Goal: Task Accomplishment & Management: Complete application form

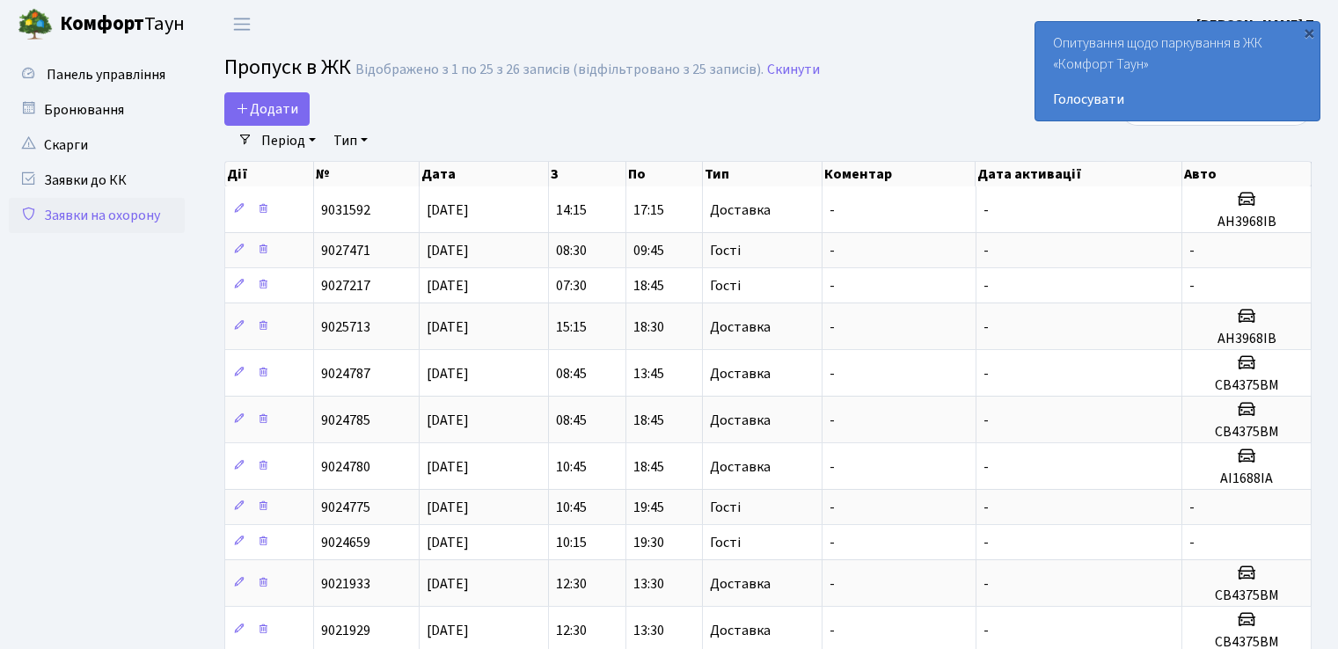
select select "25"
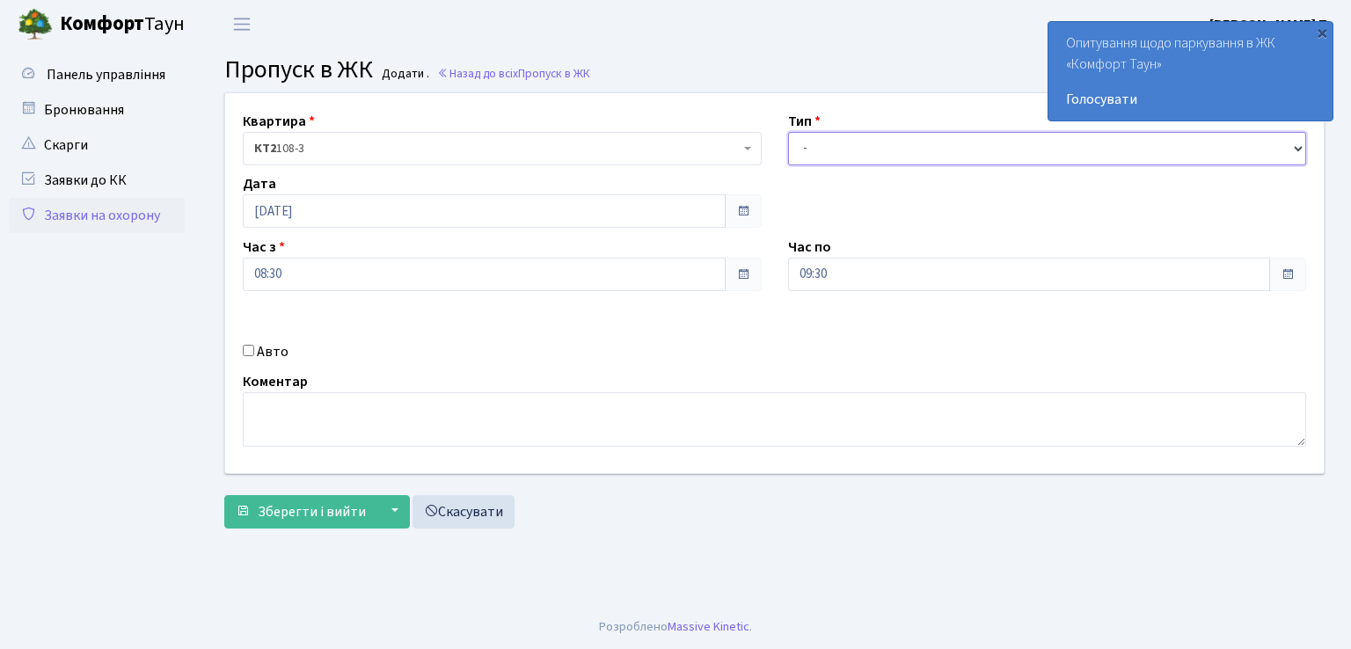
click at [831, 138] on select "- Доставка Таксі Гості Сервіс" at bounding box center [1047, 148] width 519 height 33
select select "1"
click at [788, 132] on select "- Доставка Таксі Гості Сервіс" at bounding box center [1047, 148] width 519 height 33
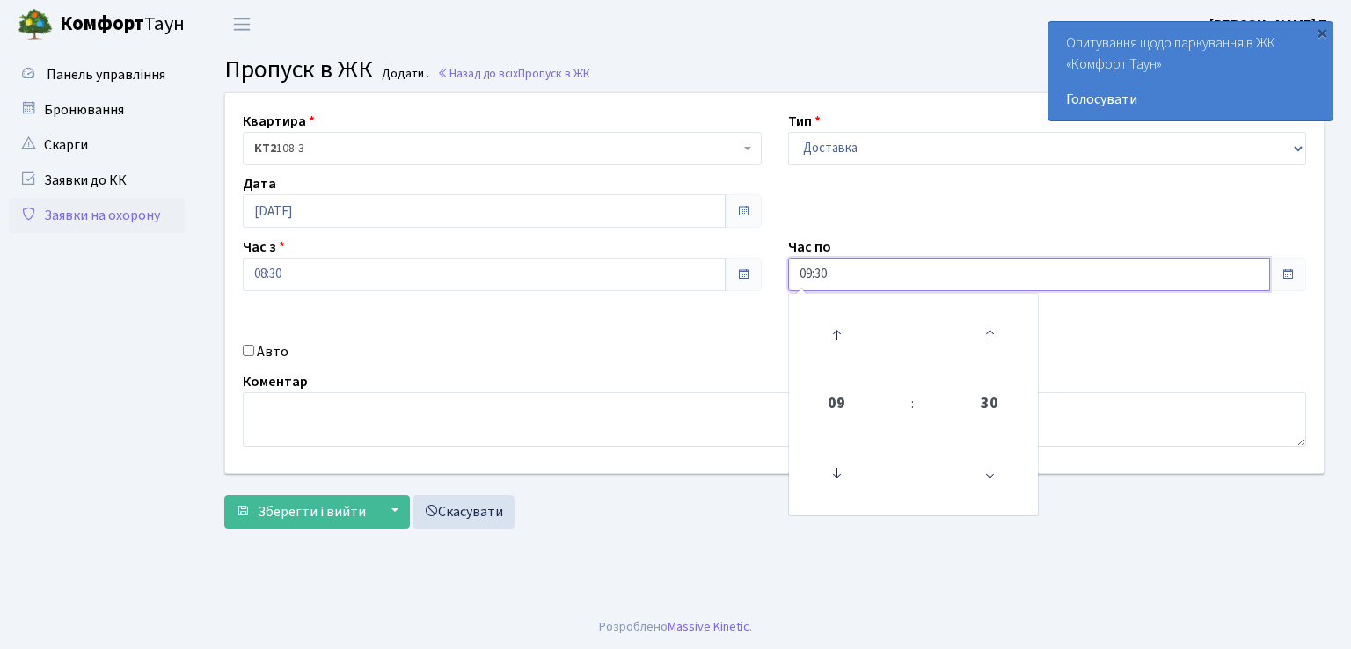
drag, startPoint x: 890, startPoint y: 284, endPoint x: 879, endPoint y: 284, distance: 11.4
click at [888, 283] on input "09:30" at bounding box center [1029, 274] width 483 height 33
click at [834, 335] on icon at bounding box center [837, 335] width 48 height 48
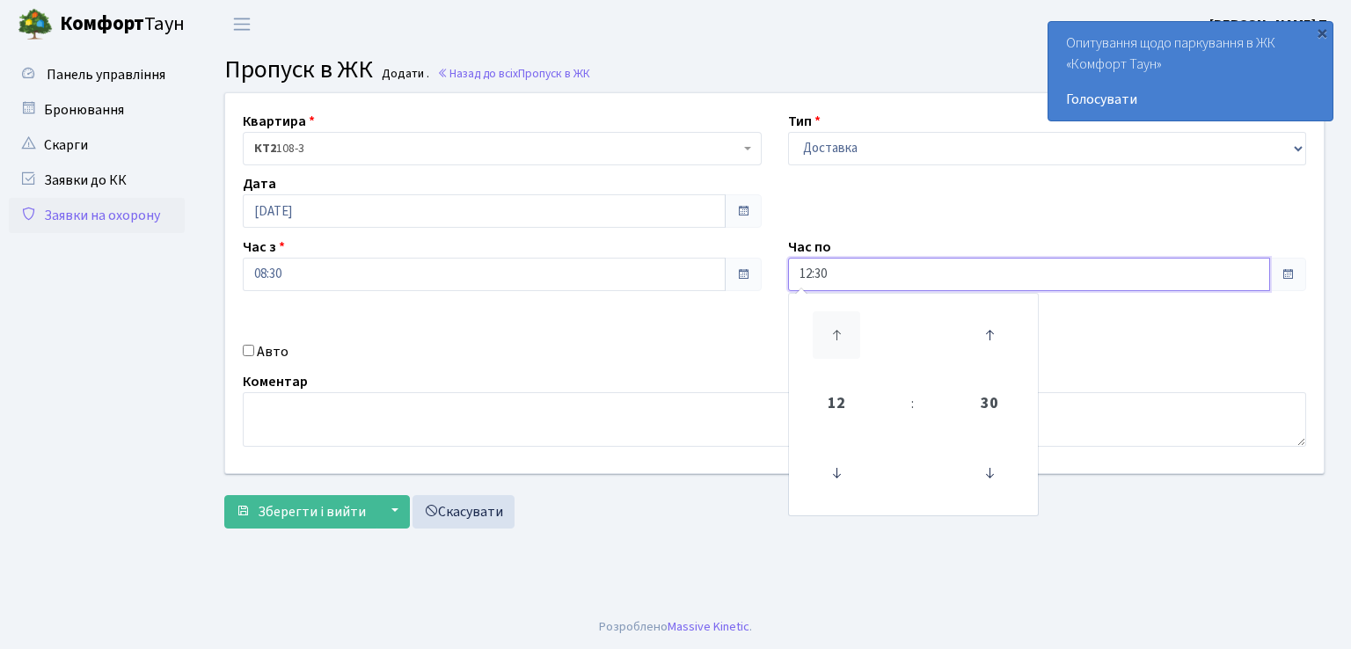
click at [834, 335] on icon at bounding box center [837, 335] width 48 height 48
type input "13:30"
click at [246, 348] on input "Авто" at bounding box center [248, 350] width 11 height 11
checkbox input "true"
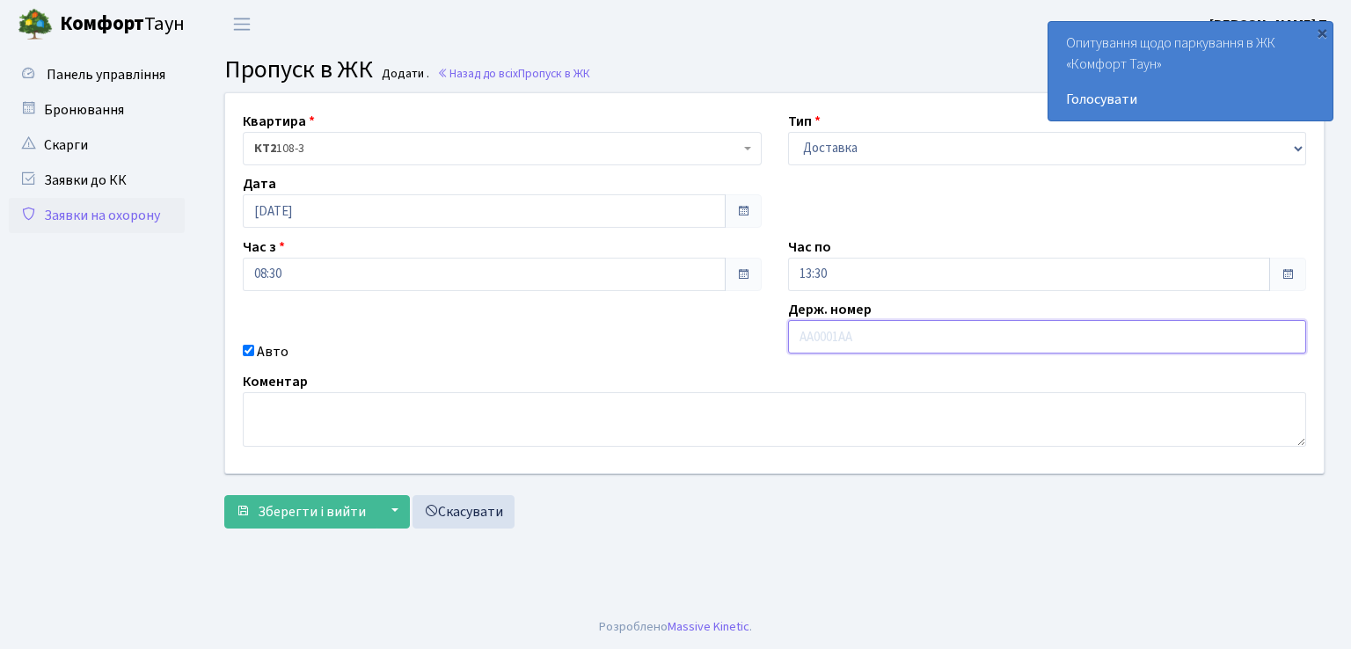
click at [940, 330] on input "text" at bounding box center [1047, 336] width 519 height 33
type input "СВ4375ВМ"
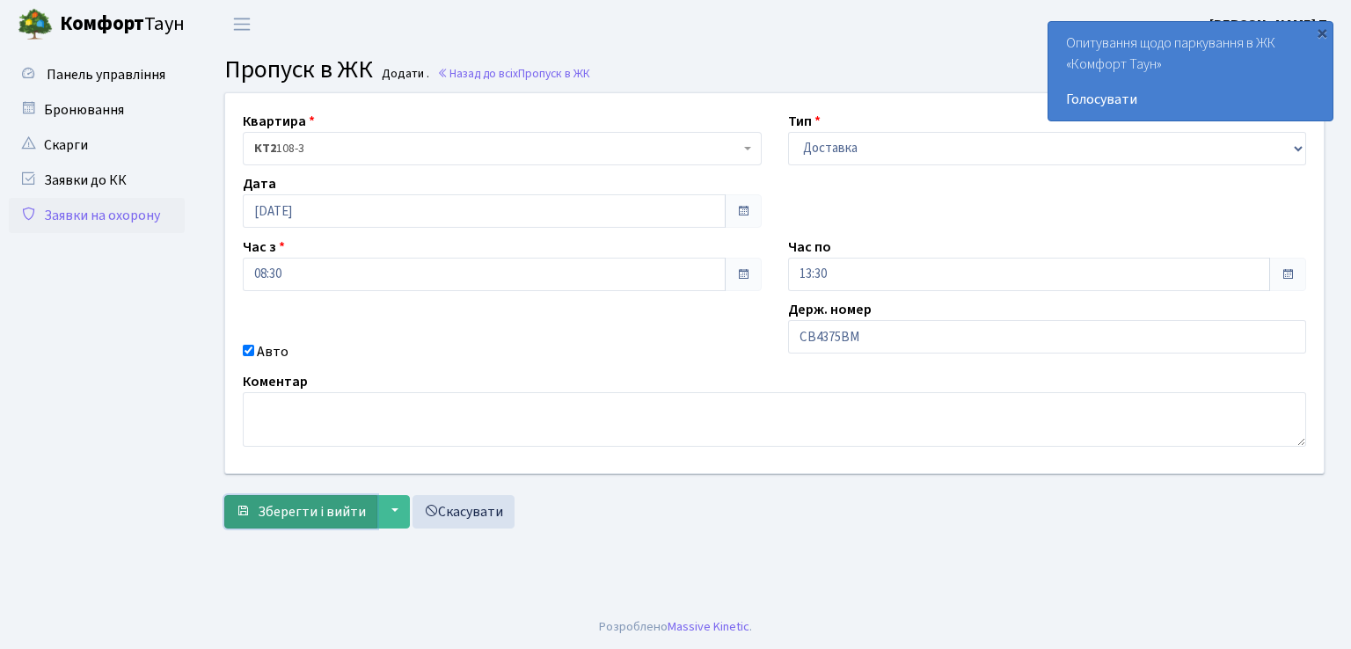
click at [320, 516] on span "Зберегти і вийти" at bounding box center [312, 511] width 108 height 19
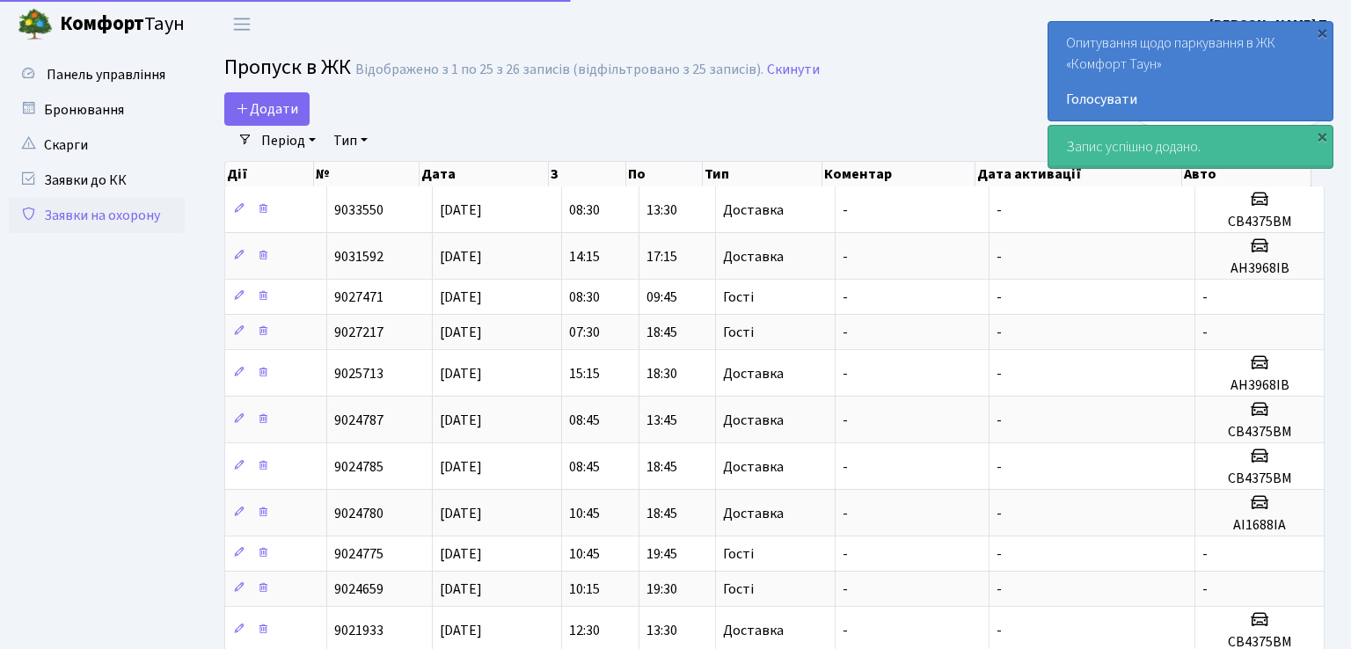
select select "25"
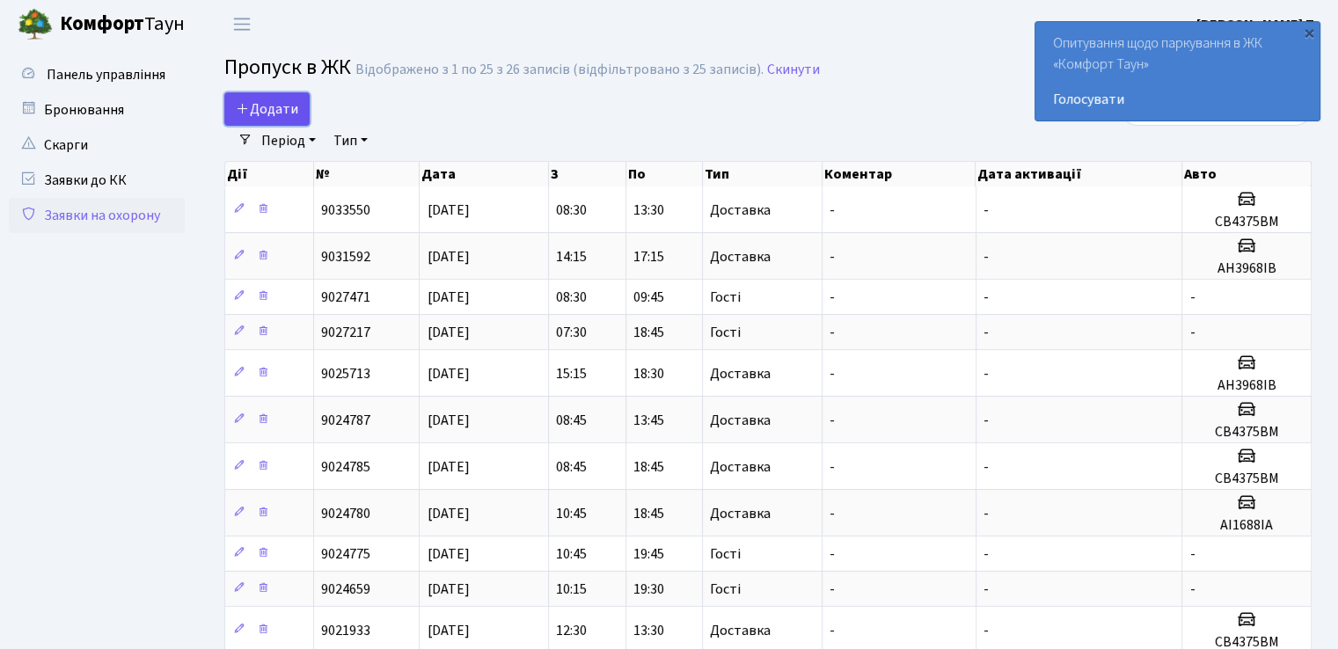
click at [283, 101] on span "Додати" at bounding box center [267, 108] width 62 height 19
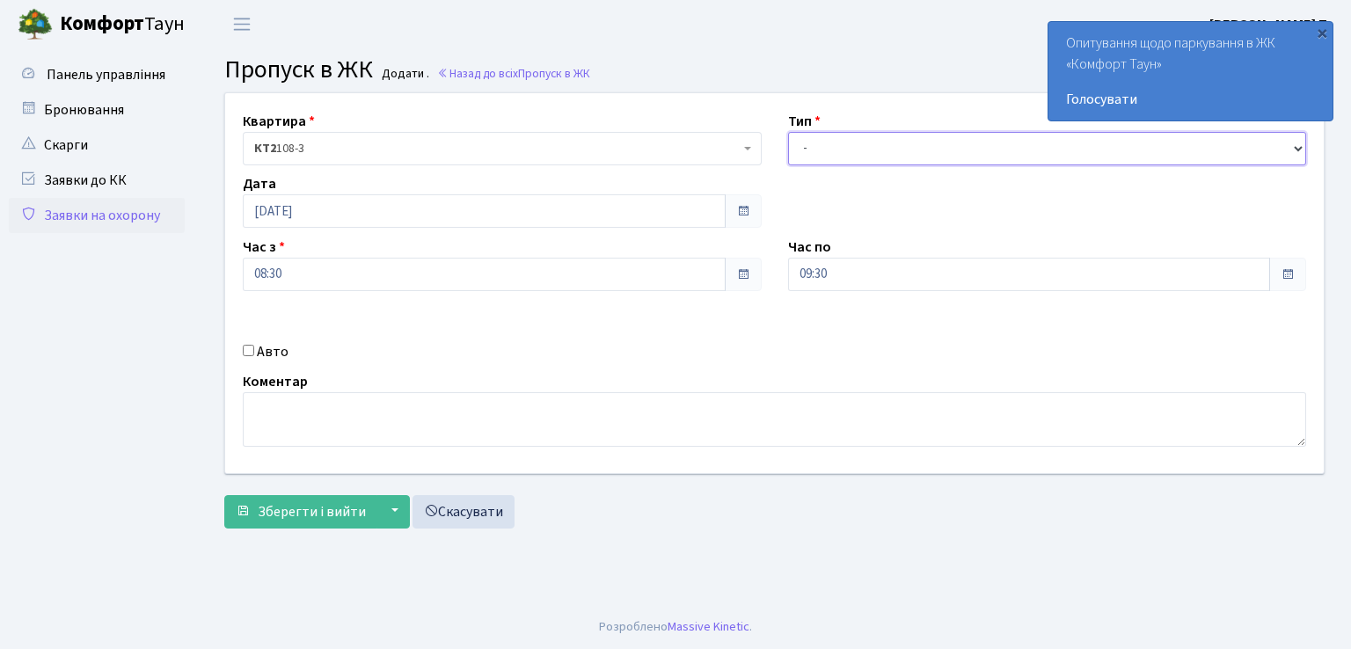
click at [828, 148] on select "- Доставка Таксі Гості Сервіс" at bounding box center [1047, 148] width 519 height 33
select select "1"
click at [788, 132] on select "- Доставка Таксі Гості Сервіс" at bounding box center [1047, 148] width 519 height 33
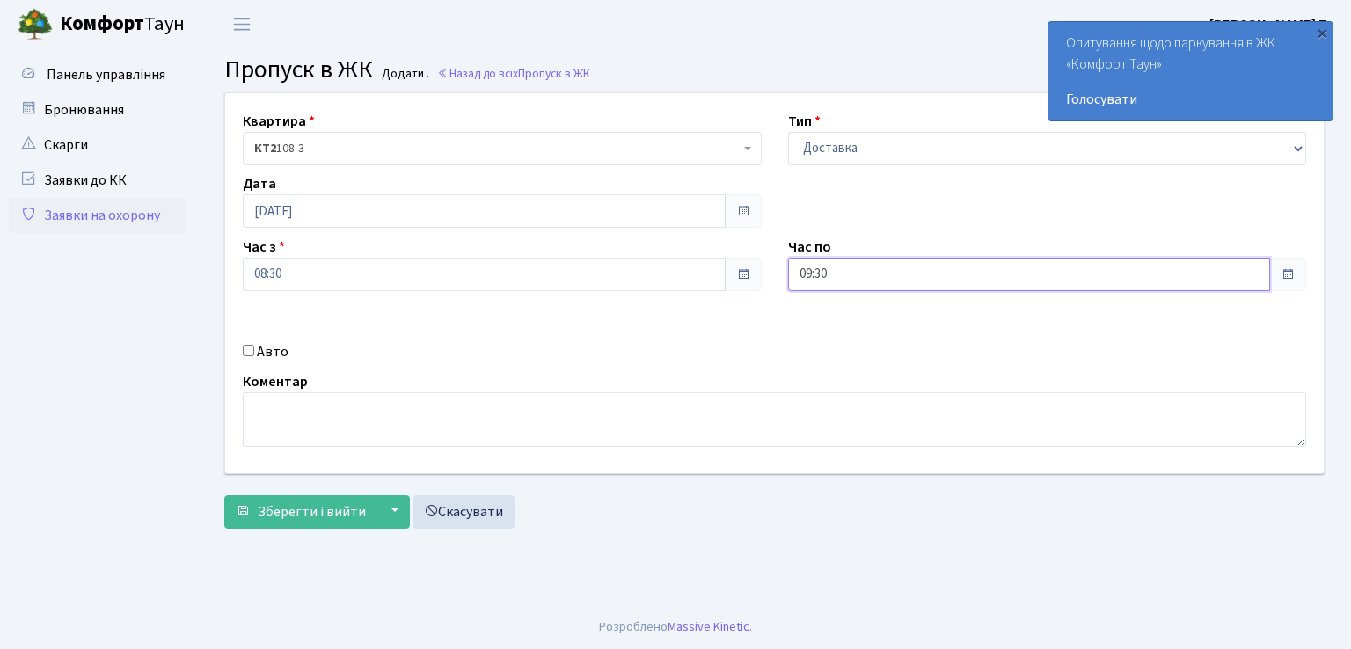
click at [878, 272] on input "09:30" at bounding box center [1029, 274] width 483 height 33
click at [838, 325] on icon at bounding box center [837, 335] width 48 height 48
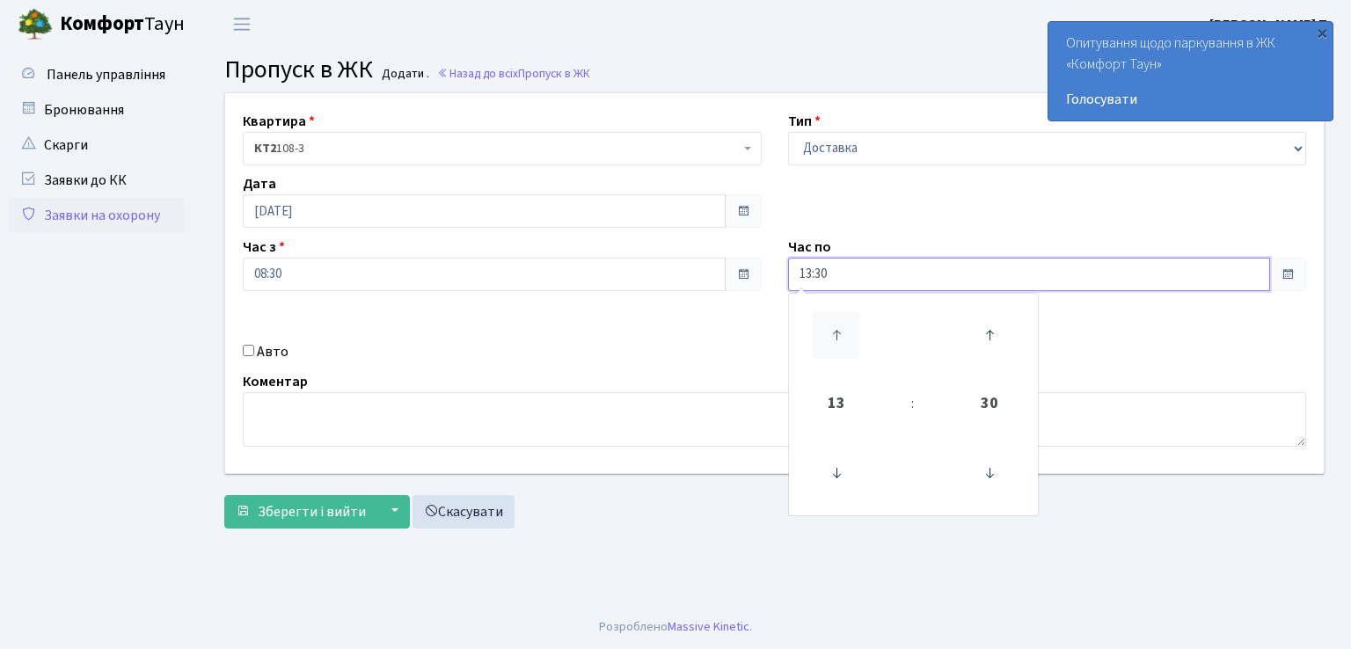
click at [838, 325] on icon at bounding box center [837, 335] width 48 height 48
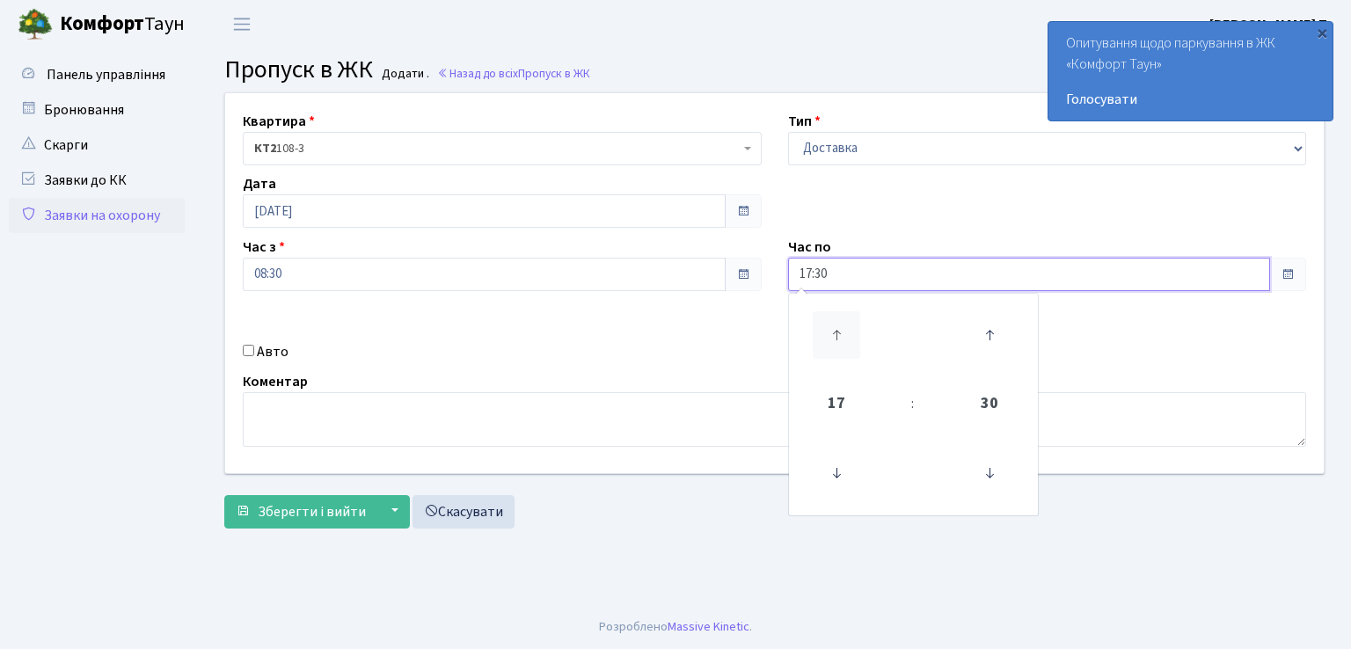
type input "18:30"
click at [249, 353] on input "Авто" at bounding box center [248, 350] width 11 height 11
checkbox input "true"
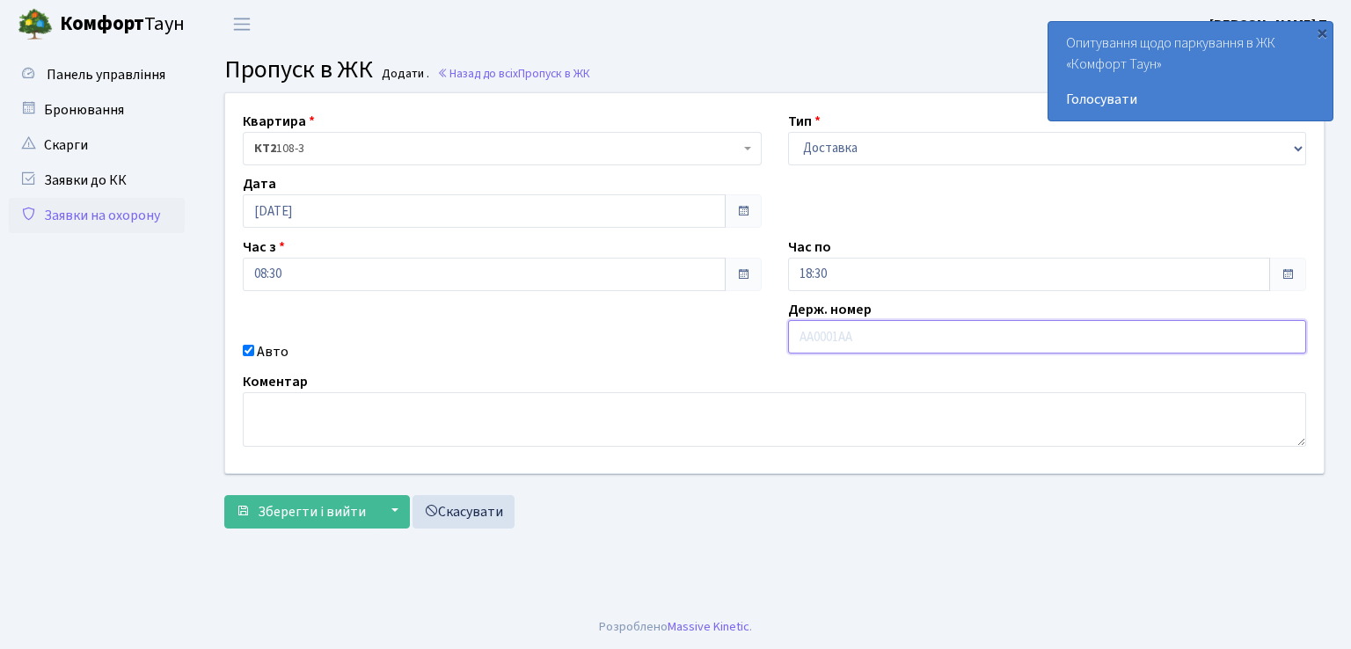
click at [840, 334] on input "text" at bounding box center [1047, 336] width 519 height 33
type input "АІ1688ІА"
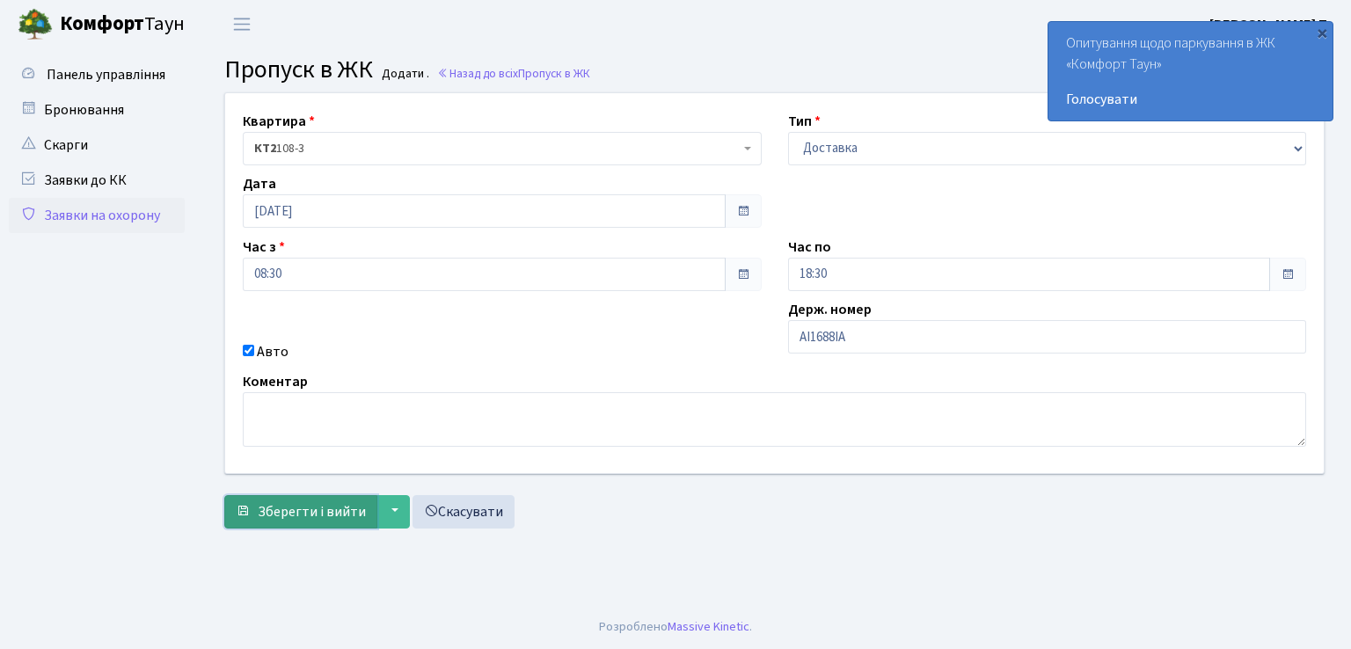
click at [292, 507] on span "Зберегти і вийти" at bounding box center [312, 511] width 108 height 19
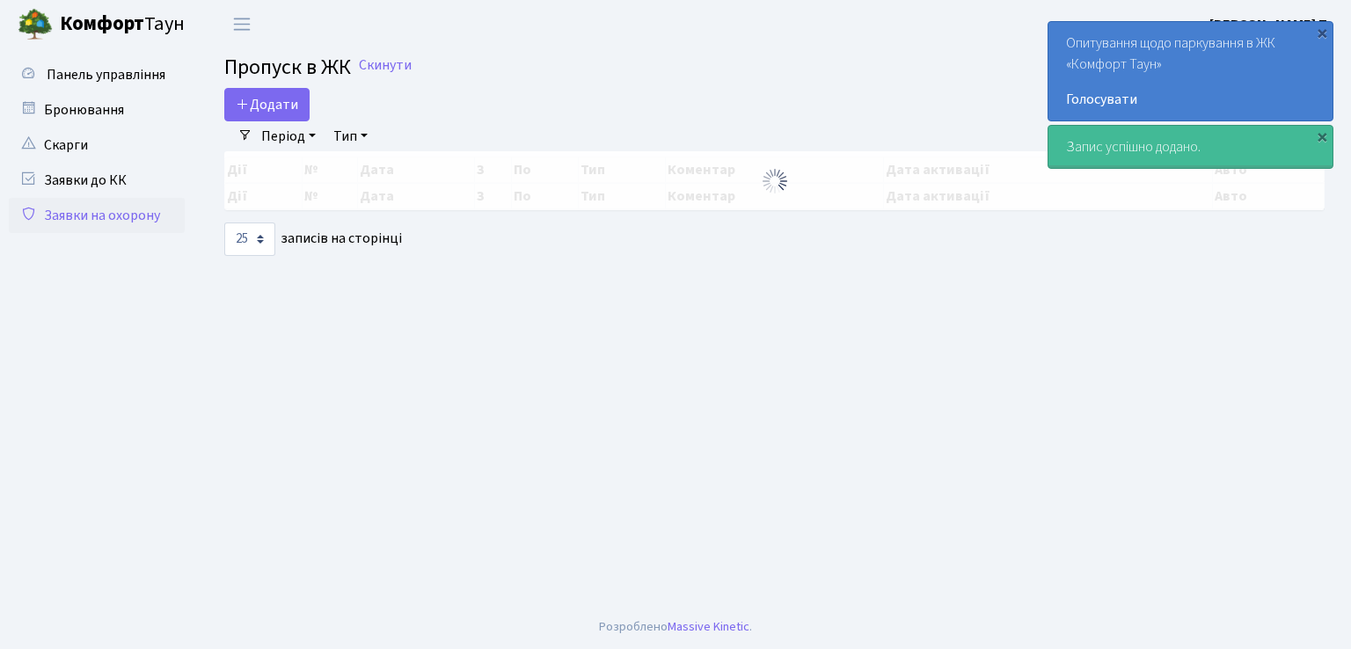
select select "25"
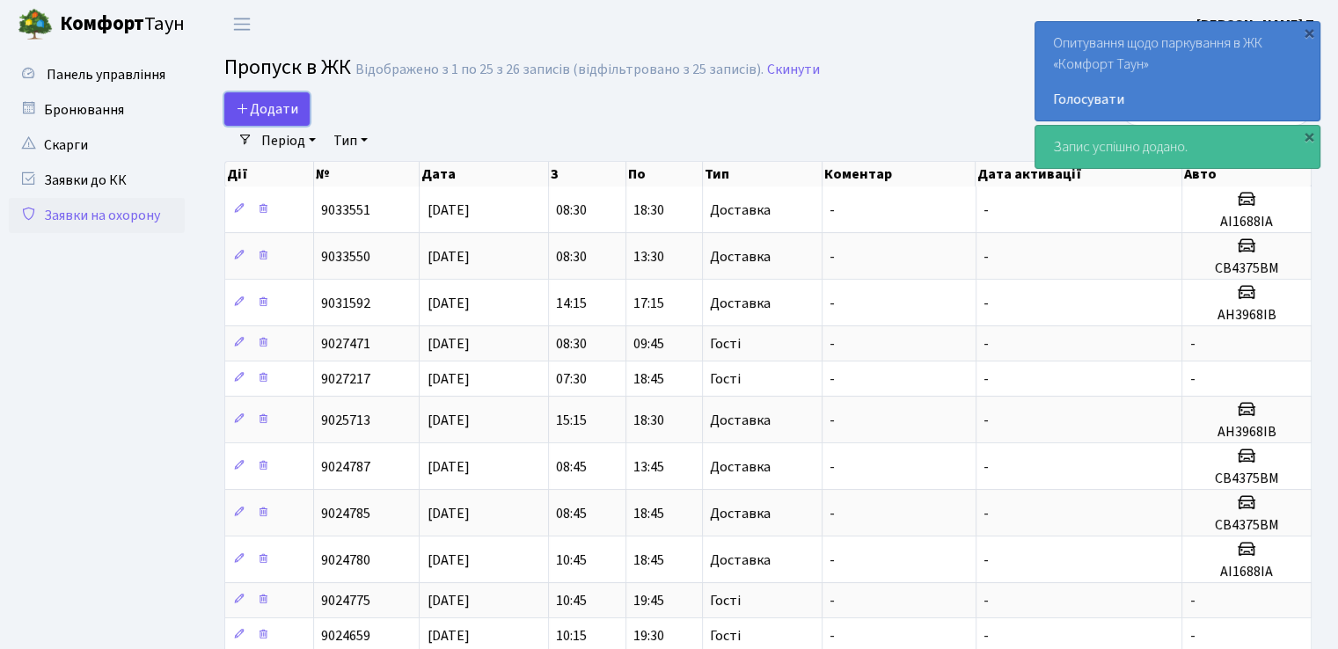
click at [273, 110] on span "Додати" at bounding box center [267, 108] width 62 height 19
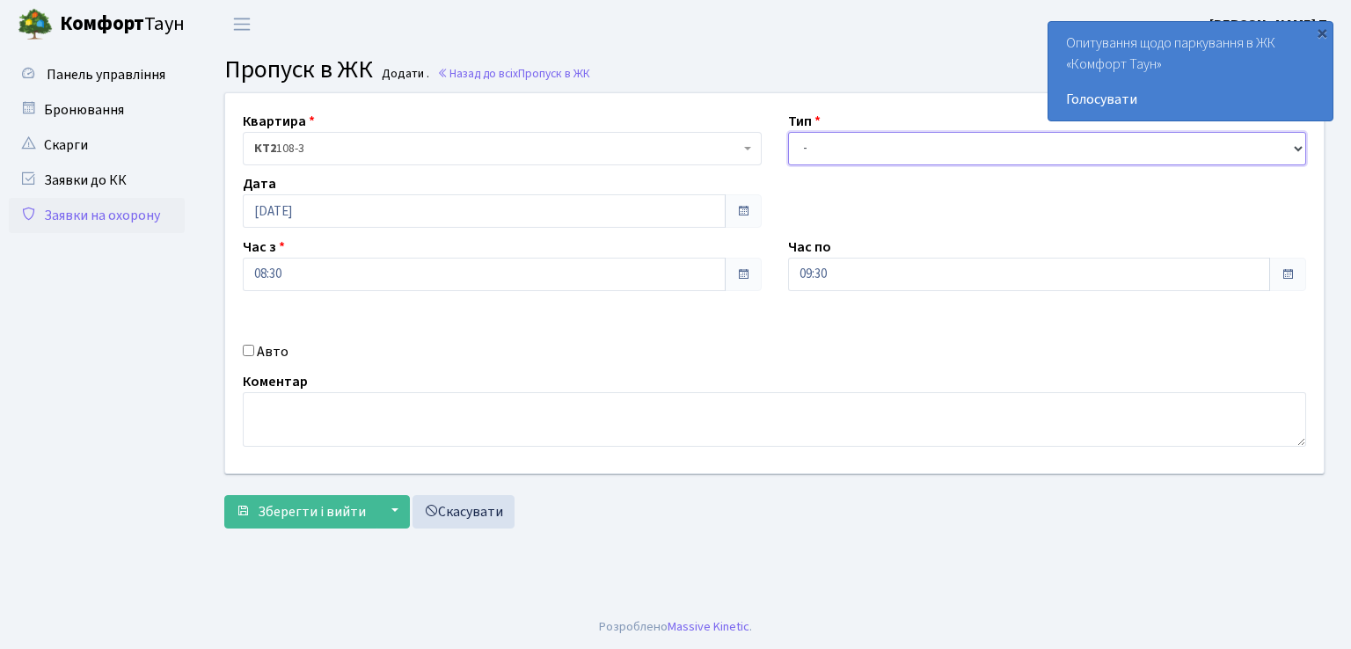
click at [826, 145] on select "- Доставка Таксі Гості Сервіс" at bounding box center [1047, 148] width 519 height 33
select select "3"
click at [788, 132] on select "- Доставка Таксі Гості Сервіс" at bounding box center [1047, 148] width 519 height 33
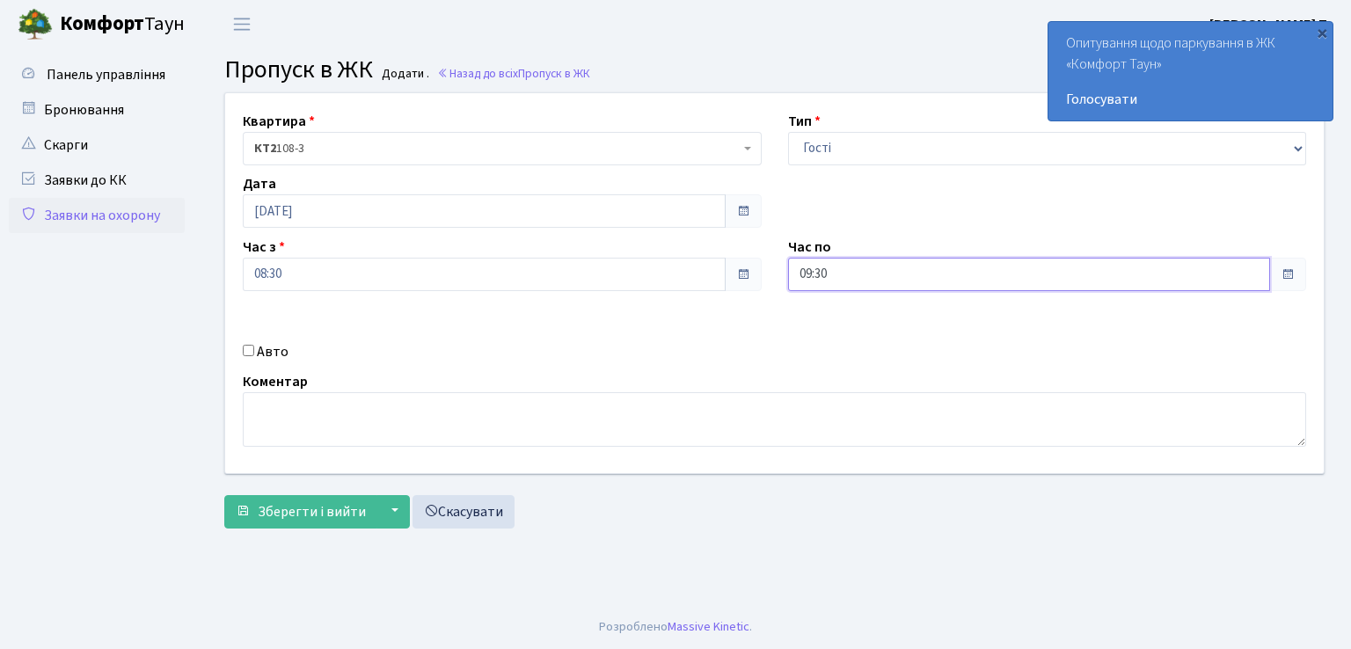
click at [859, 279] on input "09:30" at bounding box center [1029, 274] width 483 height 33
click at [838, 325] on icon at bounding box center [837, 335] width 48 height 48
click at [838, 326] on icon at bounding box center [837, 335] width 48 height 48
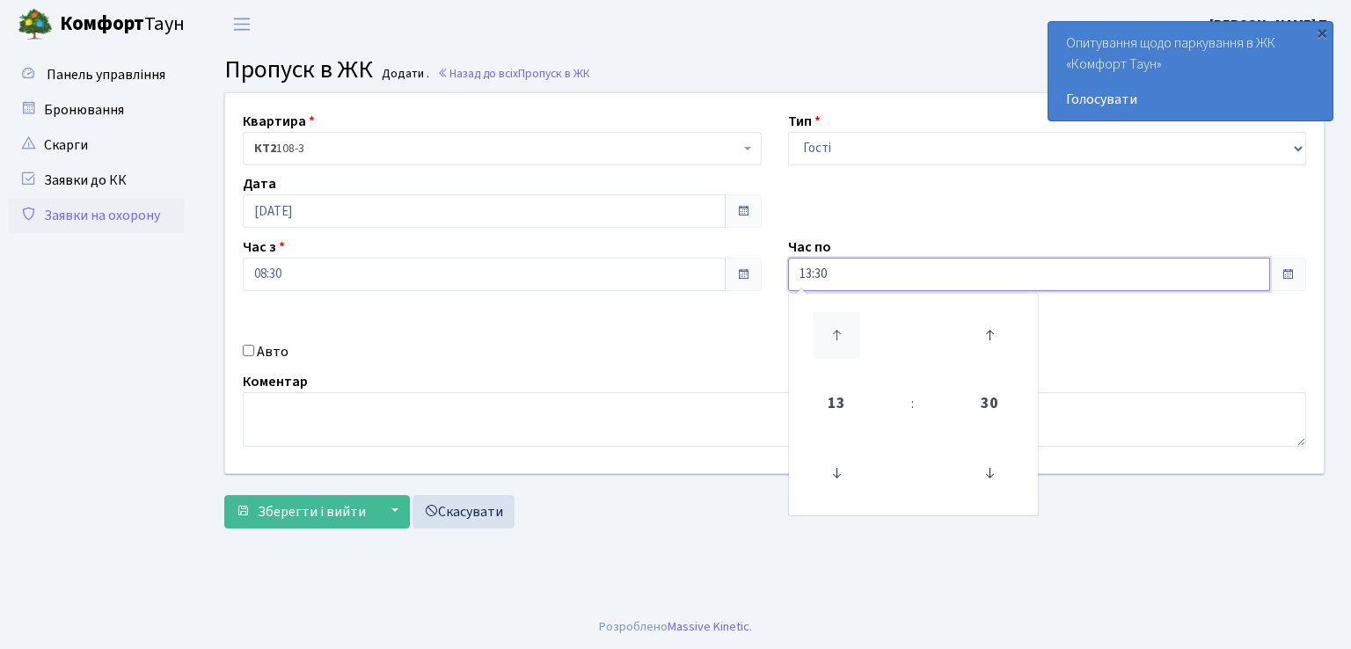
click at [838, 326] on icon at bounding box center [837, 335] width 48 height 48
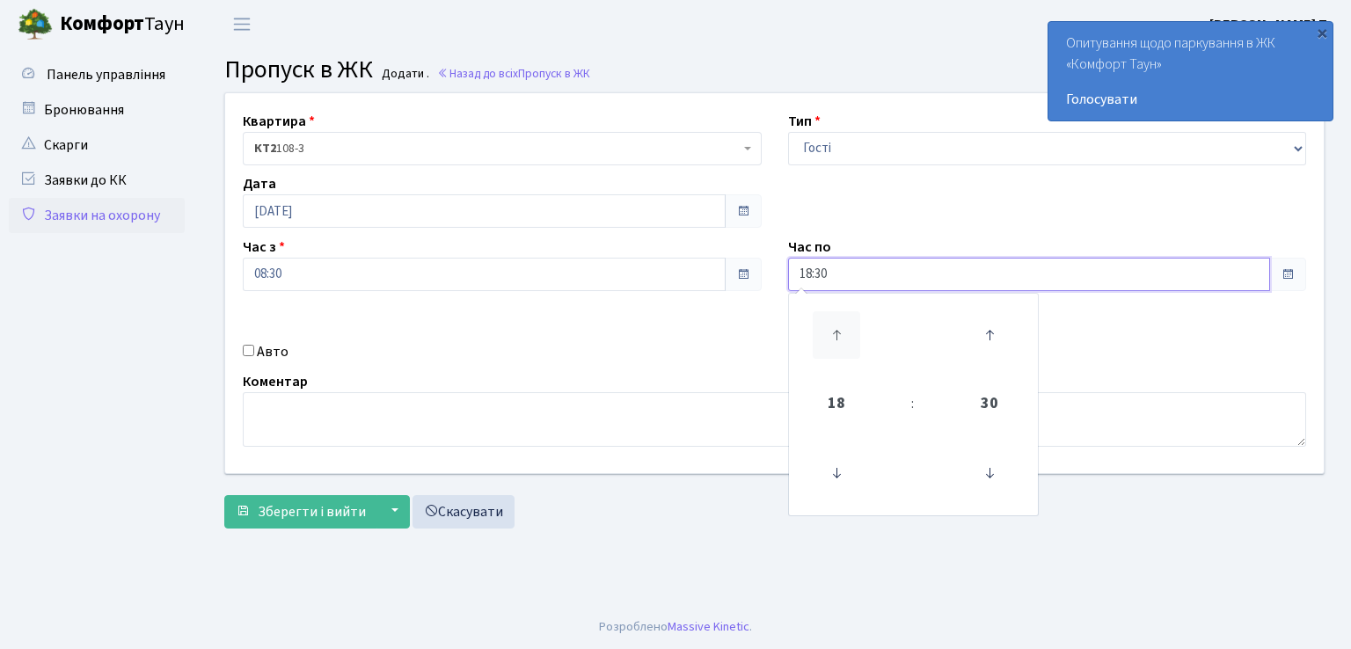
click at [840, 325] on icon at bounding box center [837, 335] width 48 height 48
type input "20:30"
click at [249, 347] on input "Авто" at bounding box center [248, 350] width 11 height 11
checkbox input "true"
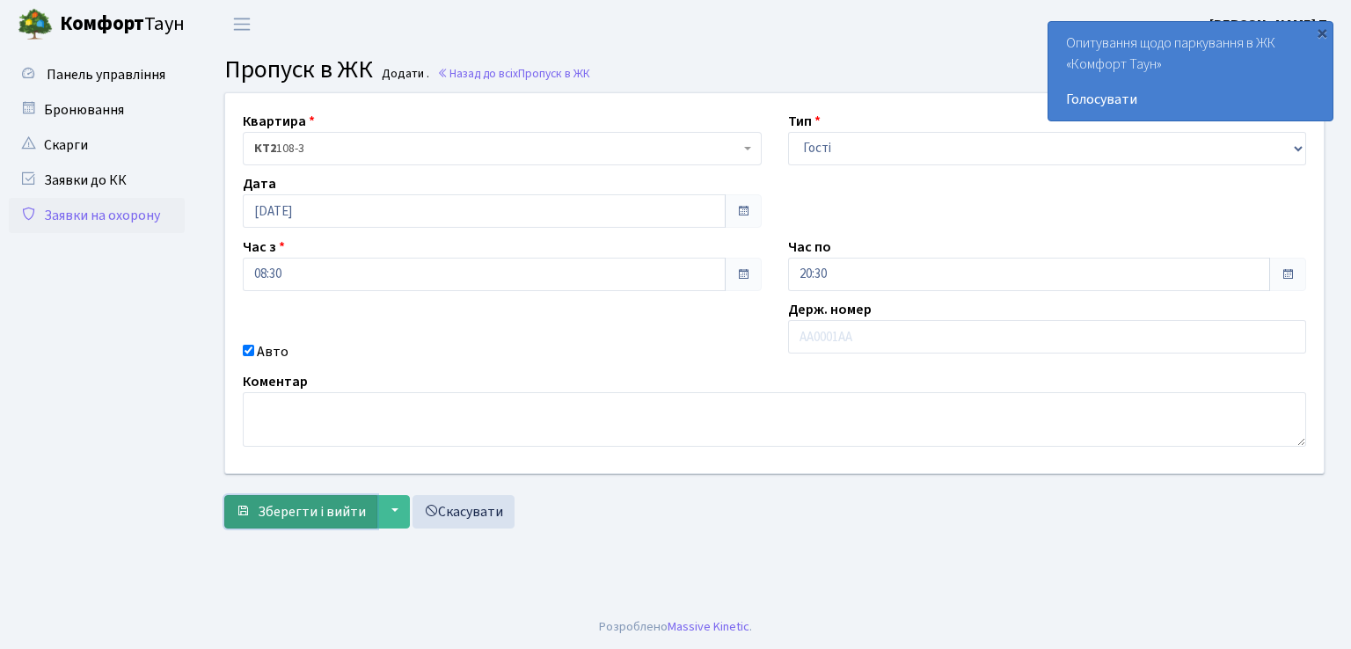
click at [317, 511] on span "Зберегти і вийти" at bounding box center [312, 511] width 108 height 19
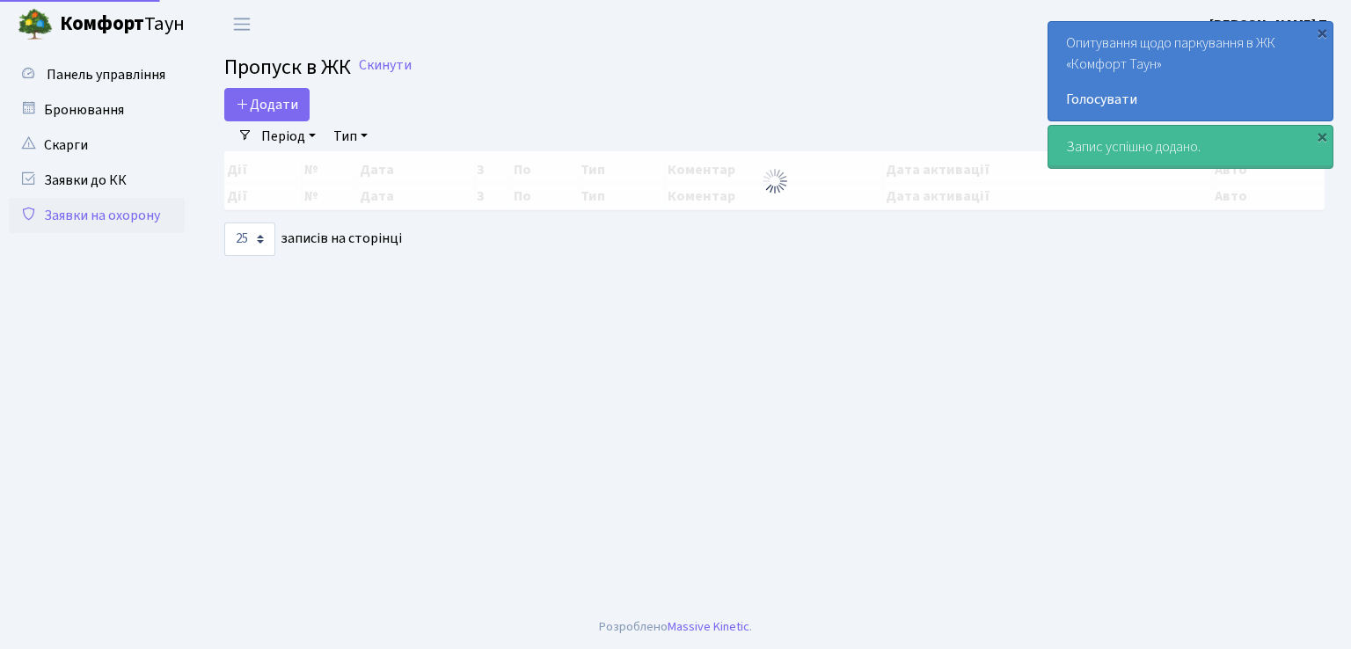
select select "25"
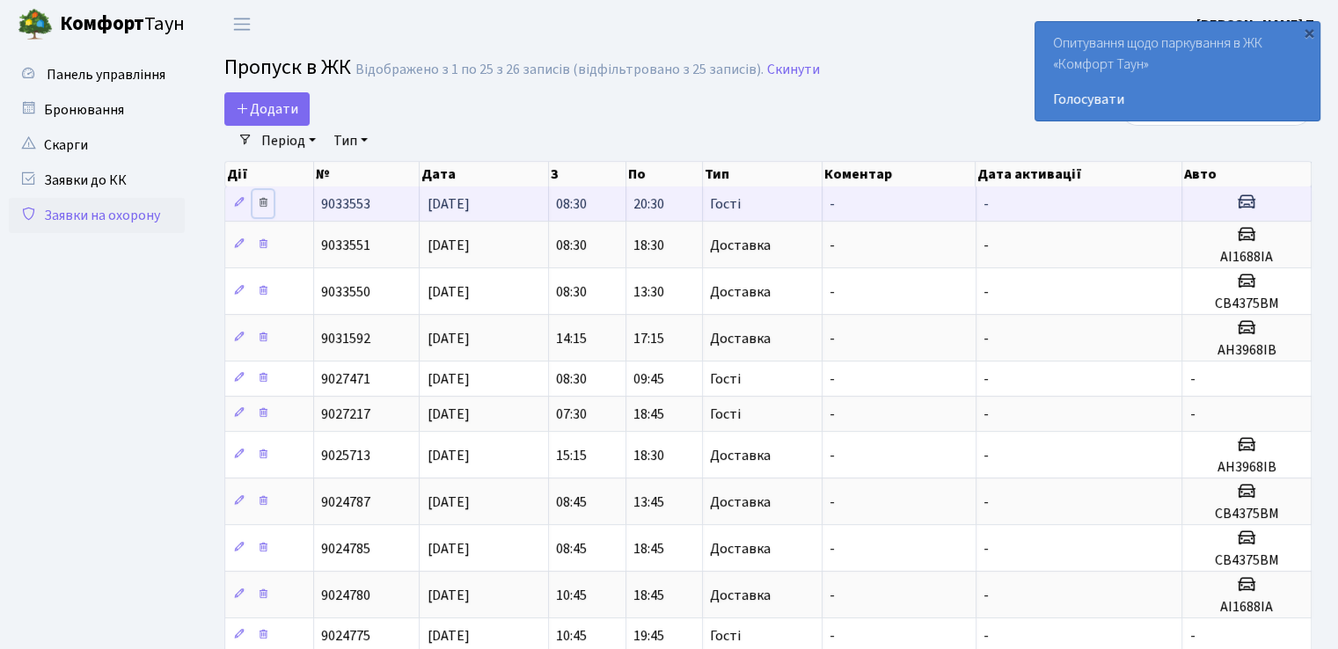
click at [264, 209] on link at bounding box center [262, 203] width 21 height 27
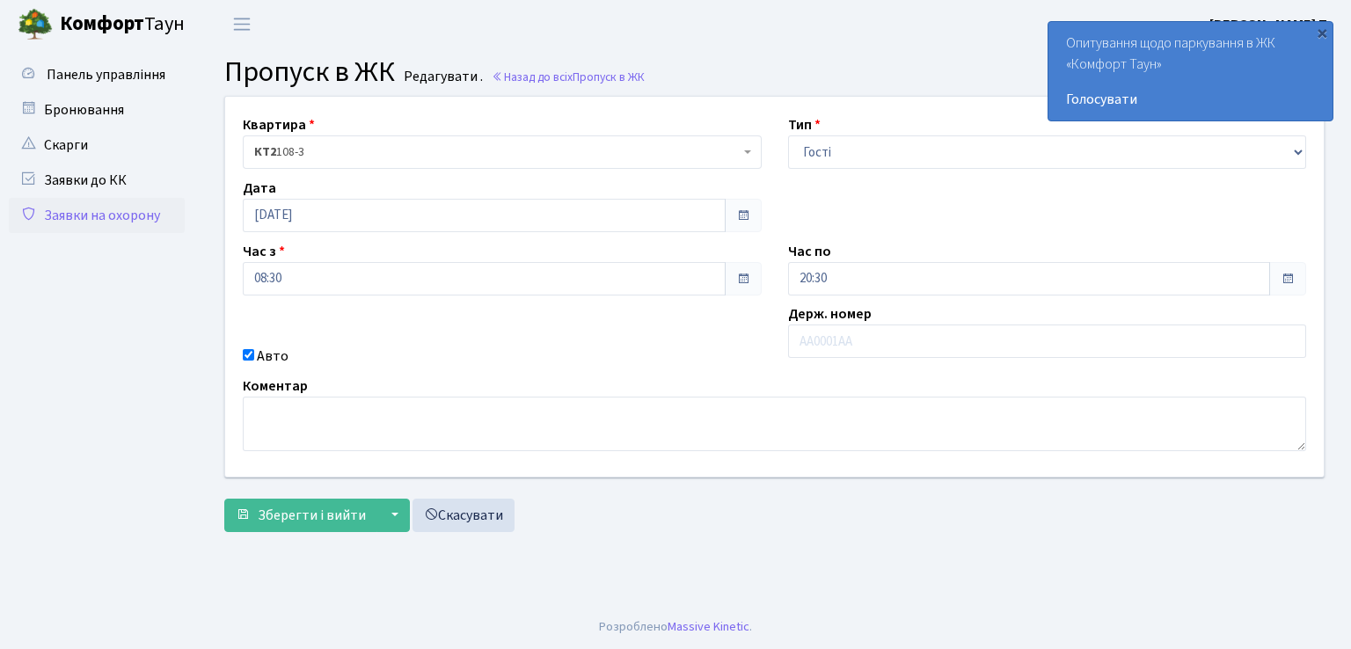
click at [250, 353] on input "Авто" at bounding box center [248, 354] width 11 height 11
checkbox input "false"
click at [319, 518] on span "Зберегти і вийти" at bounding box center [312, 515] width 108 height 19
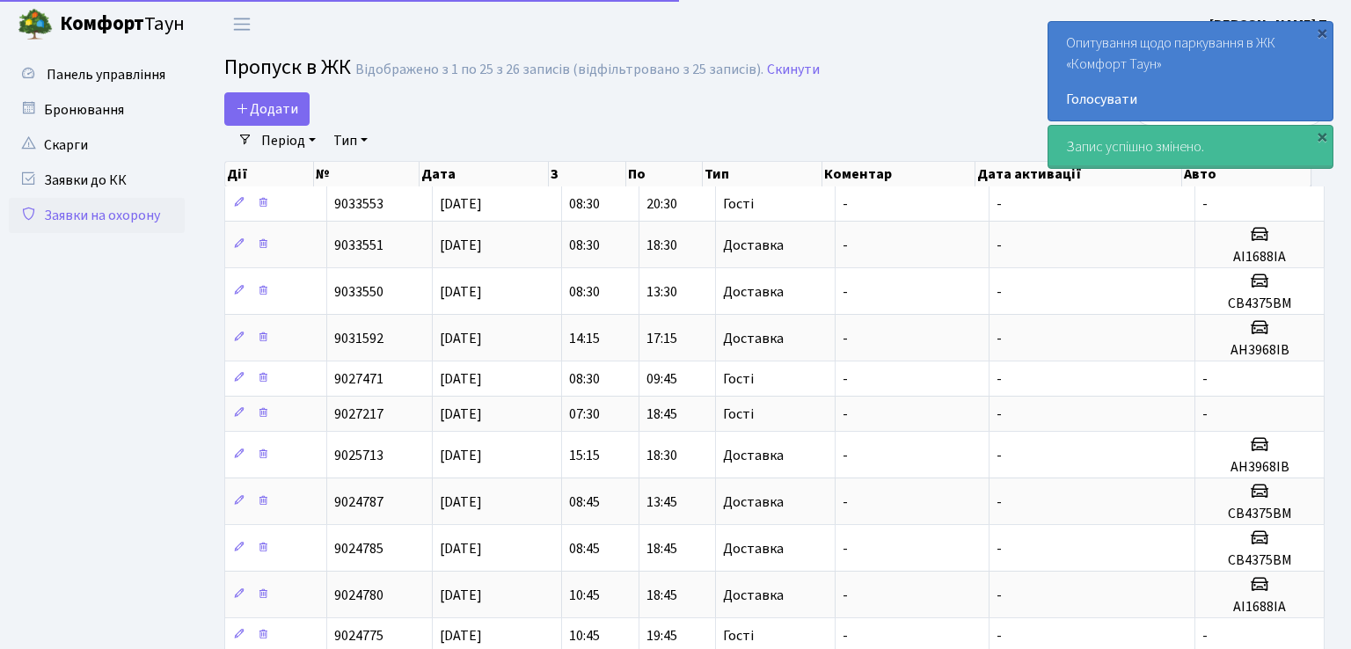
select select "25"
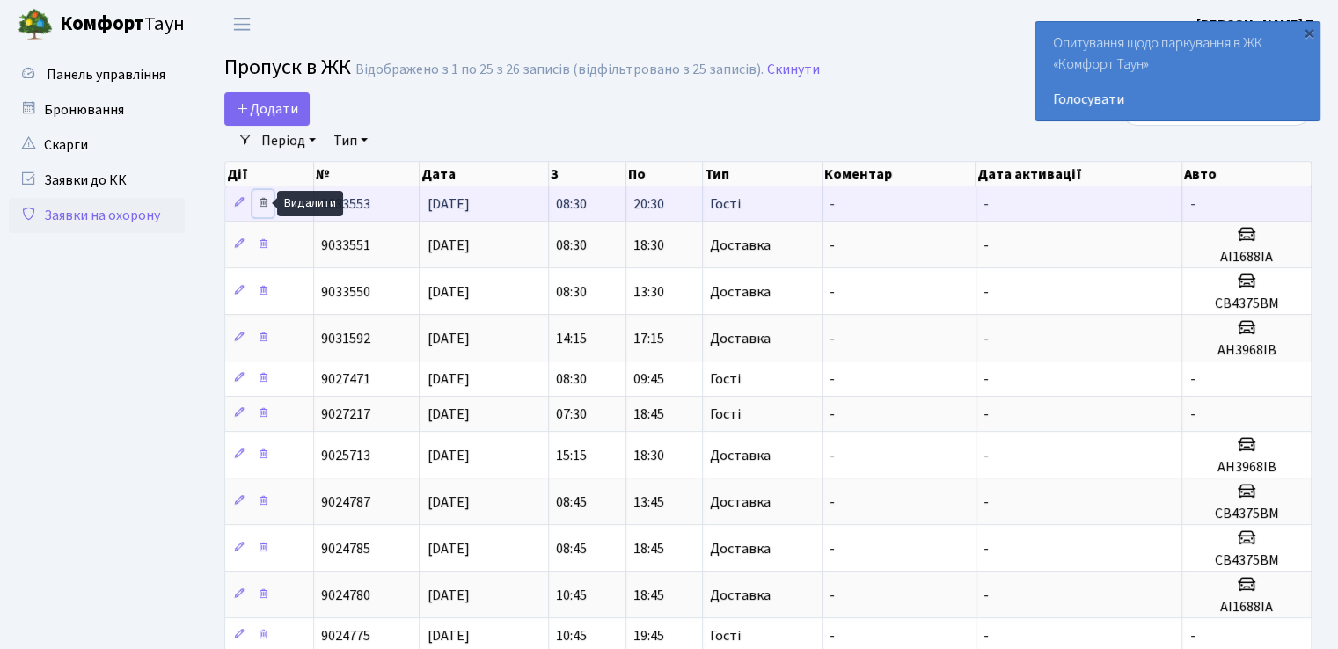
click at [263, 200] on icon at bounding box center [263, 202] width 12 height 12
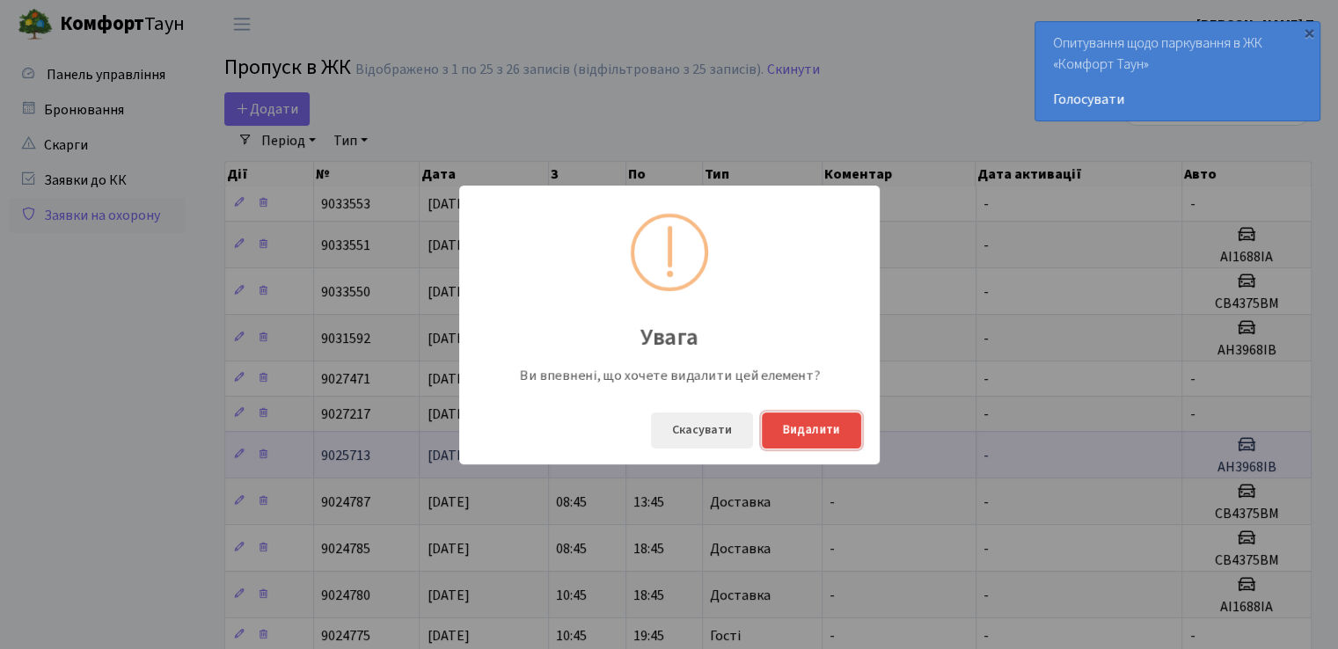
click at [822, 437] on button "Видалити" at bounding box center [811, 431] width 99 height 36
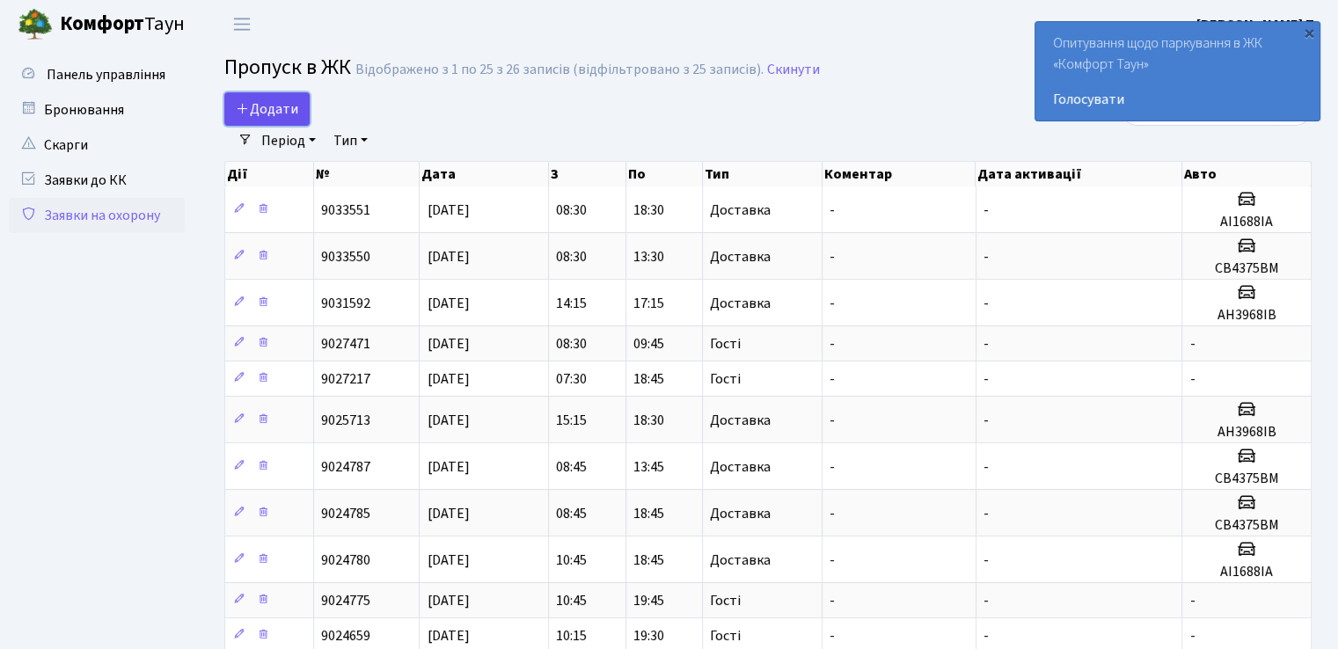
click at [242, 98] on link "Додати" at bounding box center [266, 108] width 85 height 33
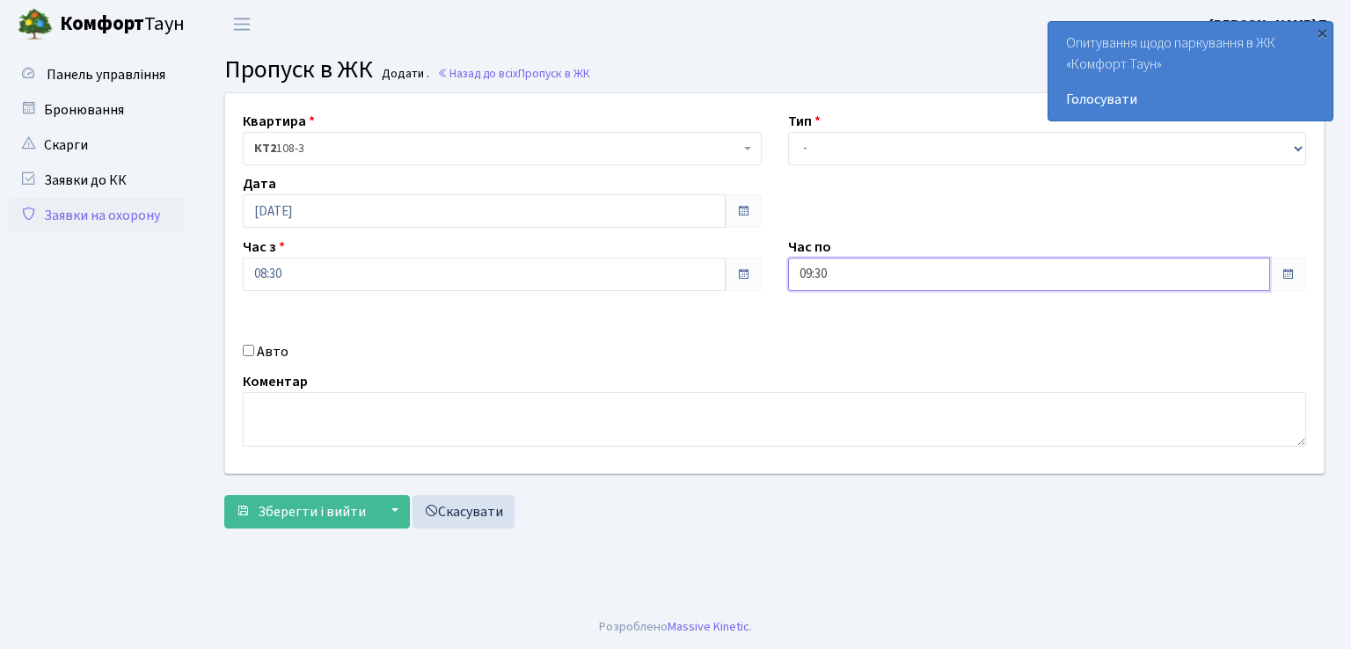
click at [861, 277] on input "09:30" at bounding box center [1029, 274] width 483 height 33
click at [837, 345] on icon at bounding box center [837, 335] width 48 height 48
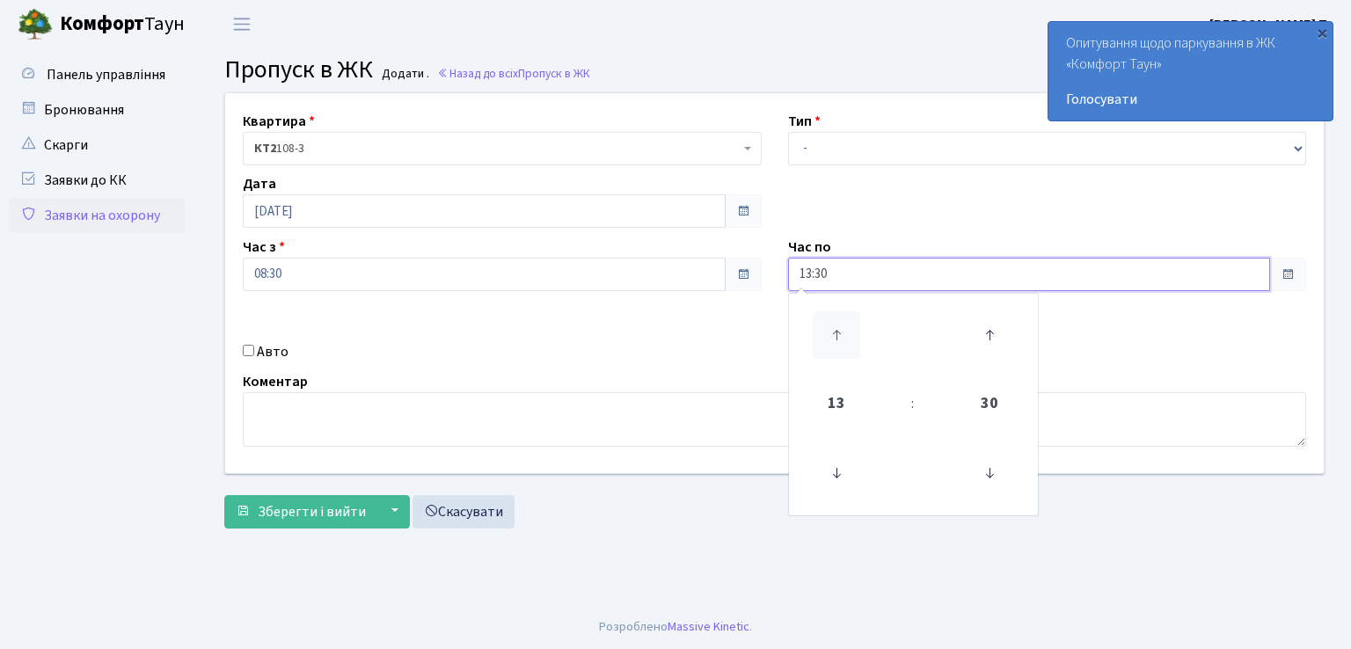
click at [837, 345] on icon at bounding box center [837, 335] width 48 height 48
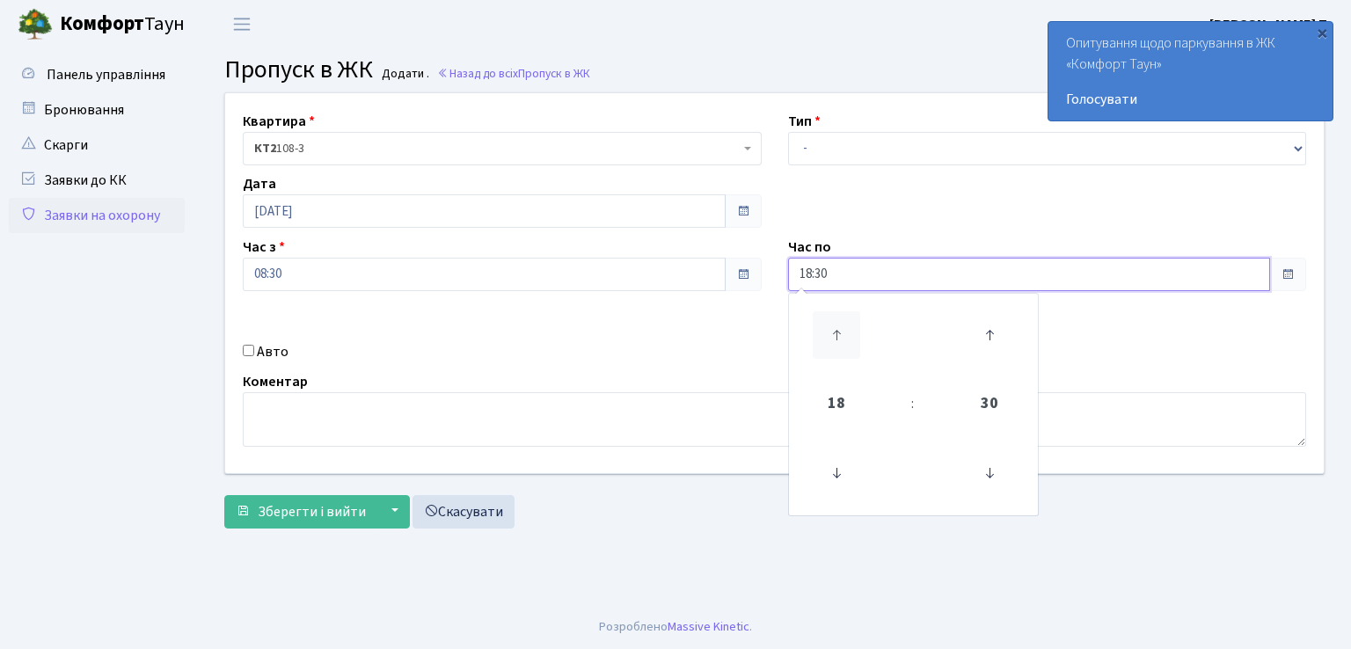
click at [837, 345] on icon at bounding box center [837, 335] width 48 height 48
click at [837, 342] on icon at bounding box center [837, 335] width 48 height 48
type input "20:30"
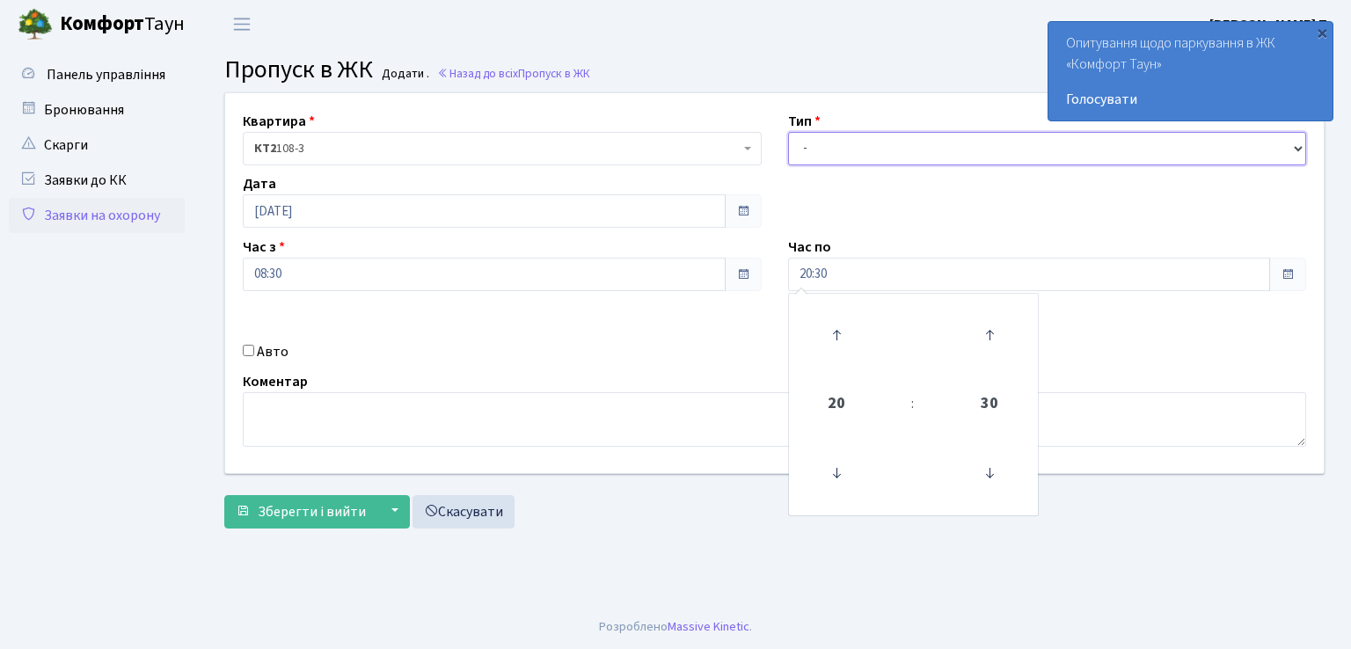
click at [866, 160] on select "- Доставка Таксі Гості Сервіс" at bounding box center [1047, 148] width 519 height 33
select select "3"
click at [788, 132] on select "- Доставка Таксі Гості Сервіс" at bounding box center [1047, 148] width 519 height 33
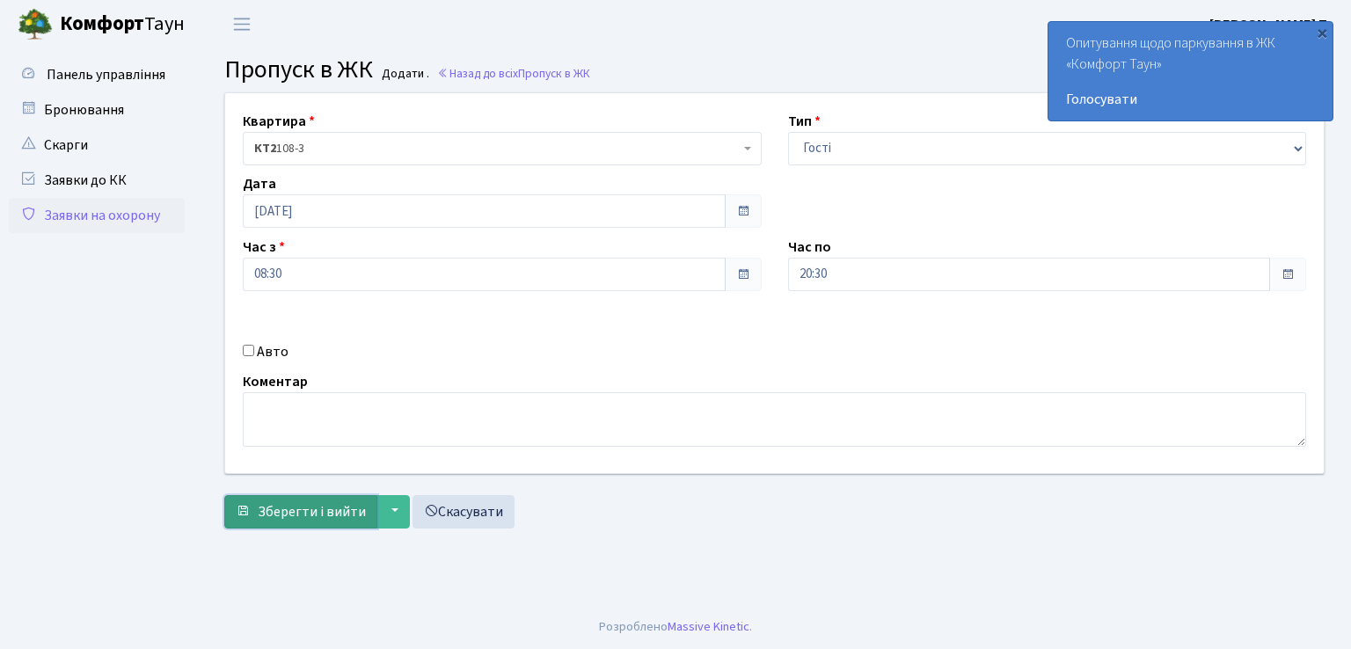
click at [320, 508] on span "Зберегти і вийти" at bounding box center [312, 511] width 108 height 19
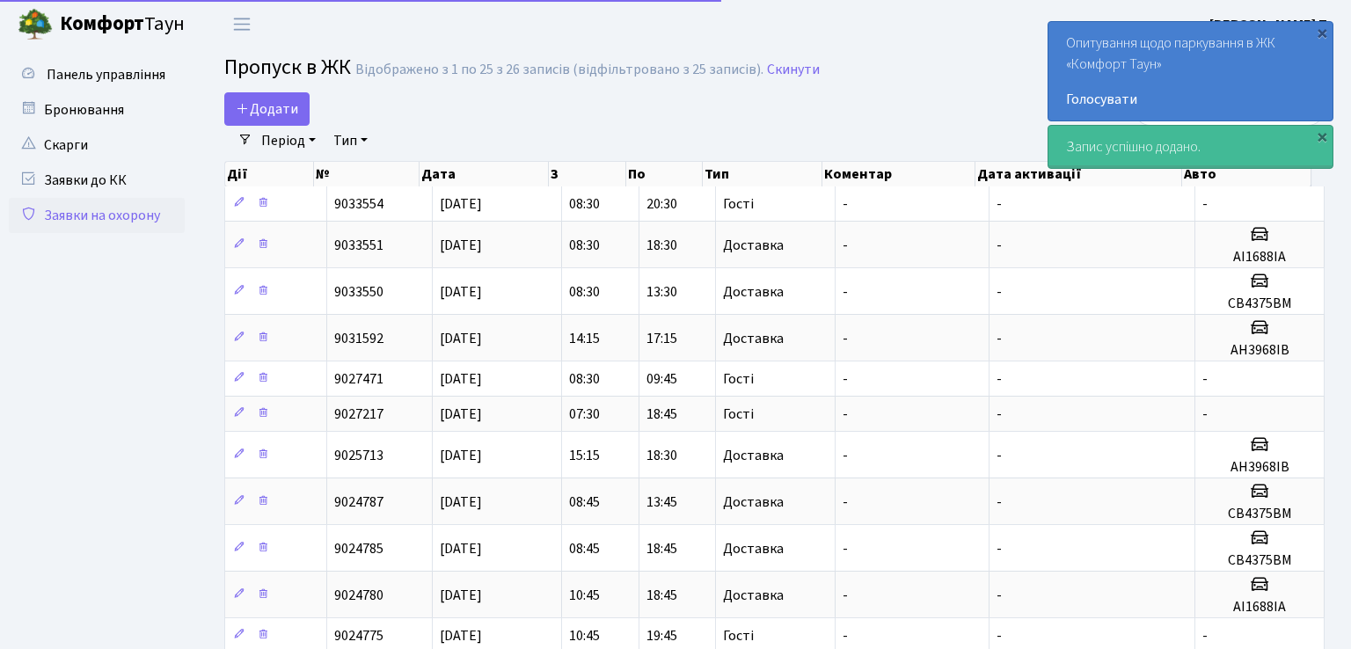
select select "25"
